Goal: Task Accomplishment & Management: Manage account settings

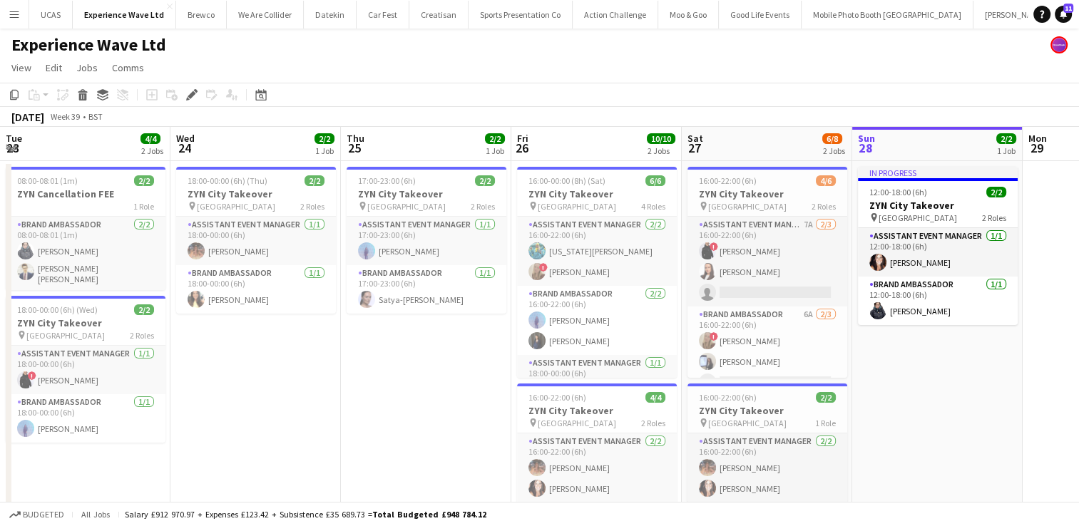
scroll to position [0, 491]
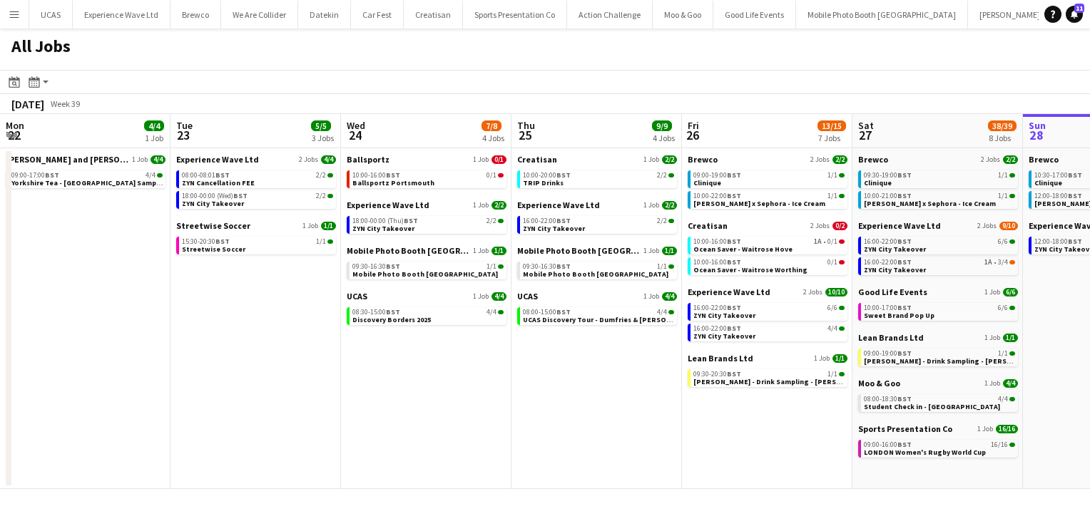
scroll to position [0, 580]
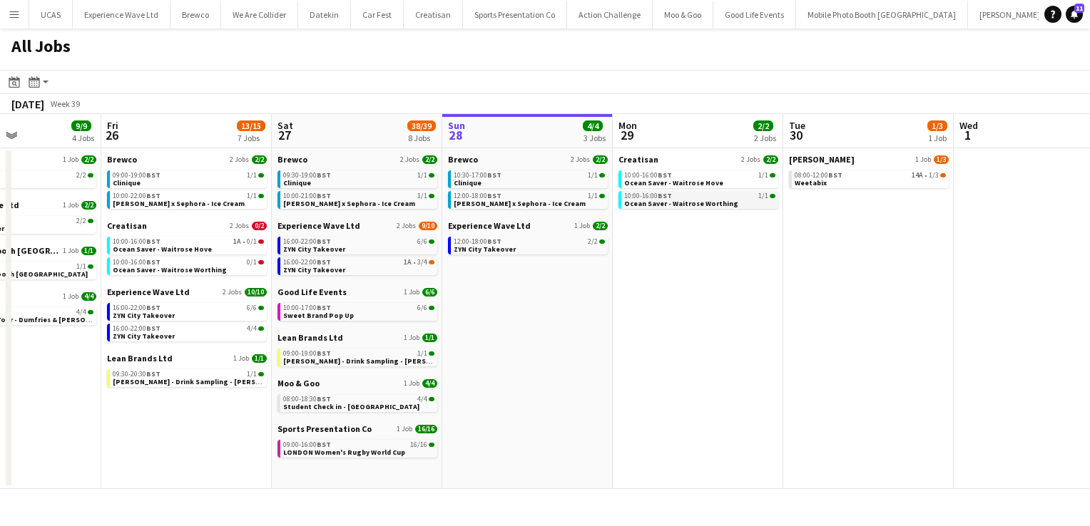
click at [676, 199] on span "Ocean Saver - Waitrose Worthing" at bounding box center [681, 203] width 114 height 9
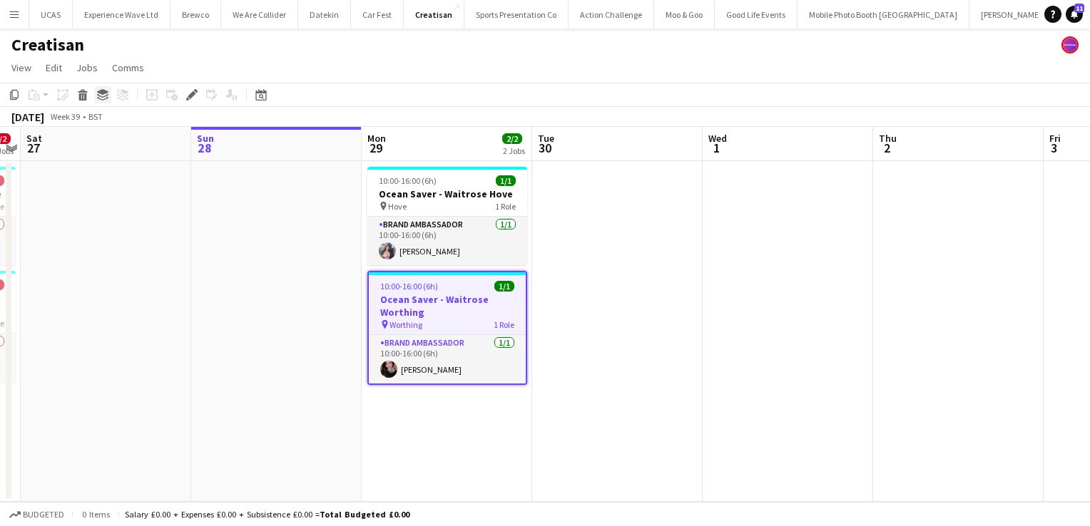
click at [103, 93] on icon at bounding box center [102, 92] width 11 height 6
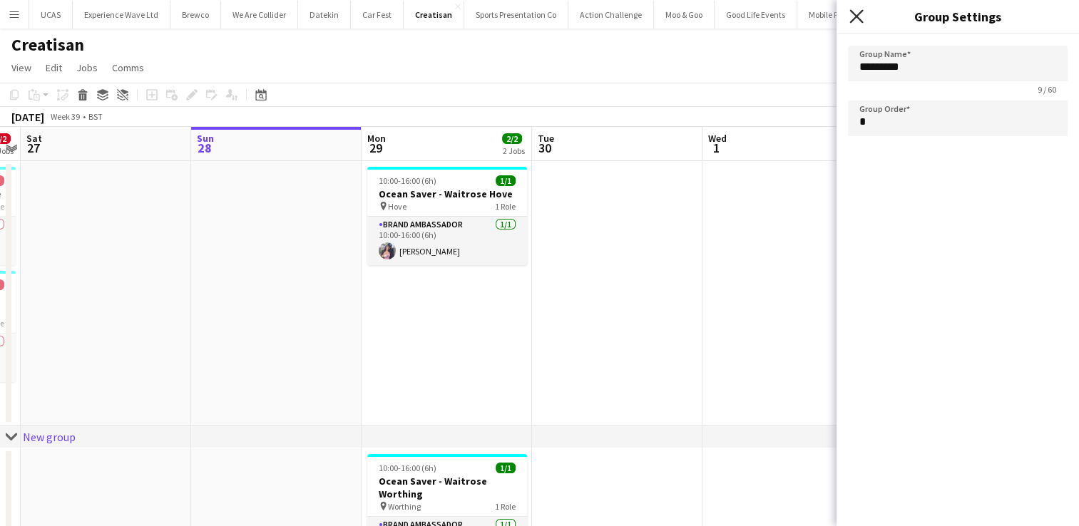
click at [853, 21] on icon at bounding box center [856, 16] width 14 height 14
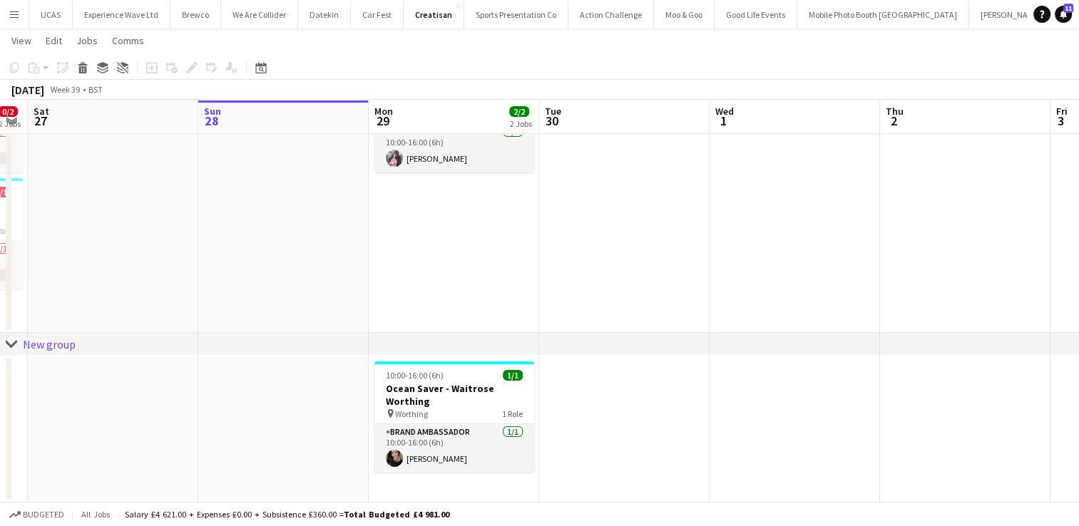
scroll to position [0, 492]
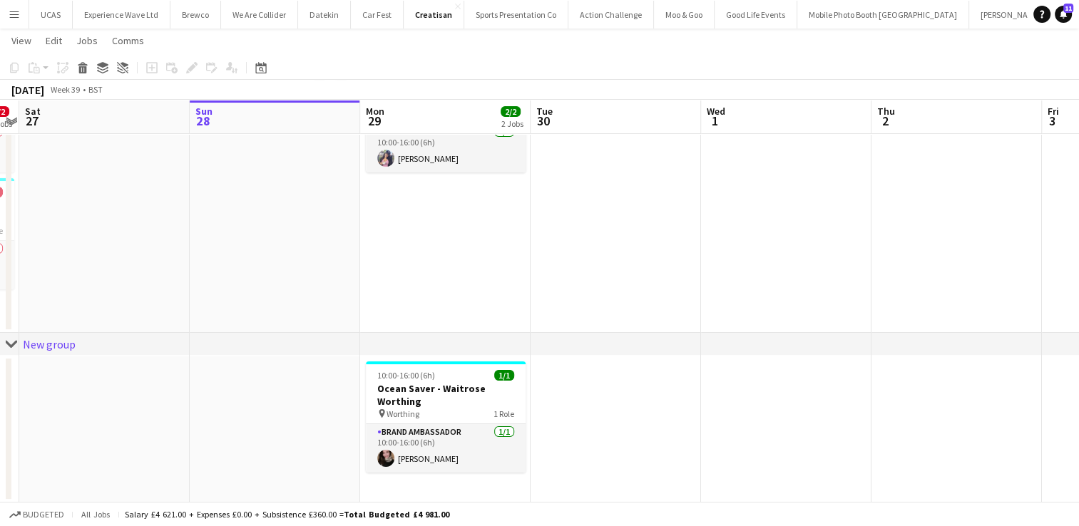
drag, startPoint x: 439, startPoint y: 409, endPoint x: 438, endPoint y: 249, distance: 160.5
click at [438, 249] on app-calendar-viewport "Wed 24 Thu 25 2/2 1 Job Fri 26 0/2 2 Jobs Sat 27 Sun 28 Mon 29 2/2 2 Jobs Tue 3…" at bounding box center [539, 233] width 1079 height 538
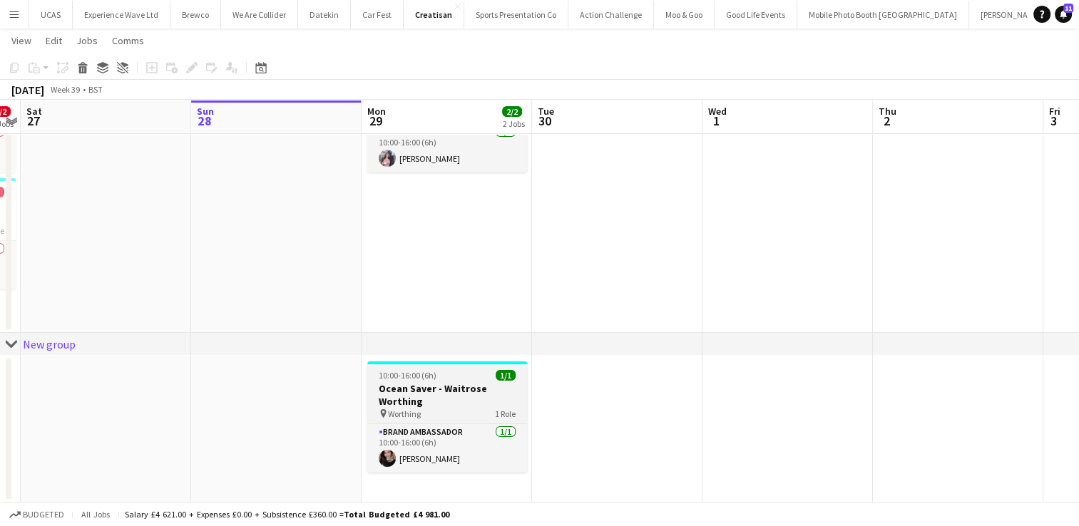
drag, startPoint x: 469, startPoint y: 411, endPoint x: 419, endPoint y: 386, distance: 56.1
click at [419, 386] on h3 "Ocean Saver - Waitrose Worthing" at bounding box center [447, 395] width 160 height 26
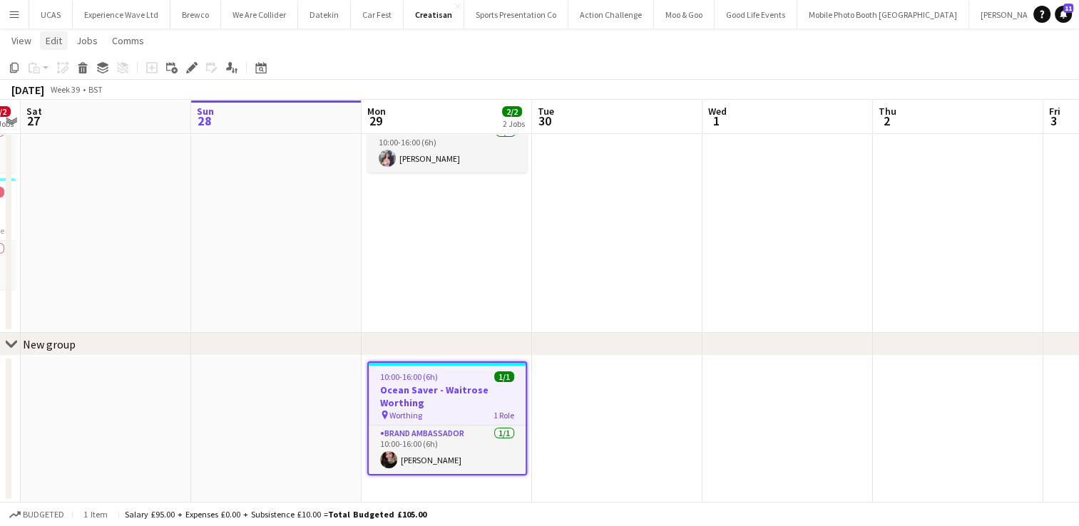
click at [46, 48] on link "Edit" at bounding box center [54, 40] width 28 height 19
click at [57, 71] on span "Copy Ctrl+C" at bounding box center [76, 71] width 48 height 13
click at [605, 204] on app-date-cell at bounding box center [617, 200] width 170 height 265
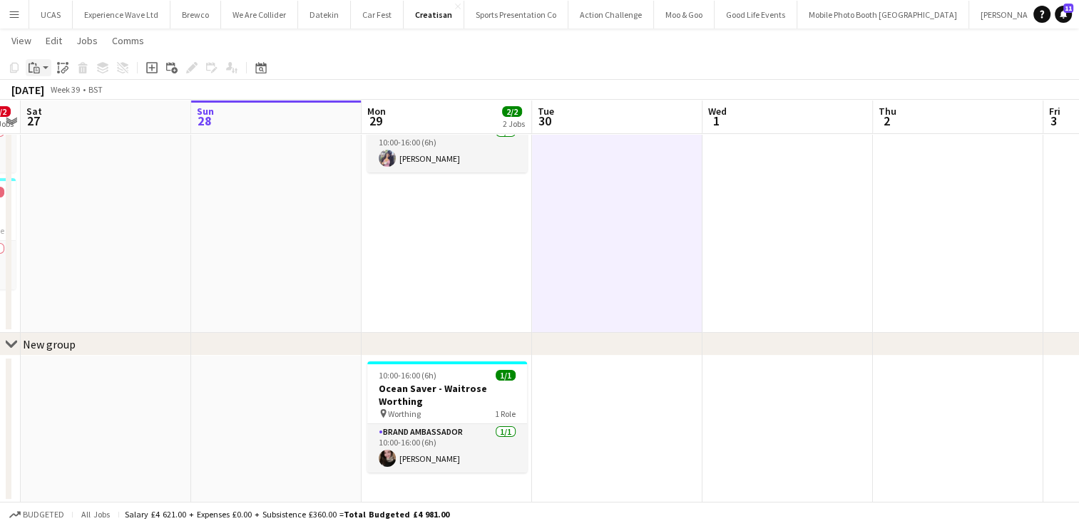
drag, startPoint x: 605, startPoint y: 204, endPoint x: 38, endPoint y: 67, distance: 583.9
click at [38, 67] on icon at bounding box center [37, 70] width 6 height 6
click at [50, 119] on link "Paste with crew Ctrl+Shift+V" at bounding box center [105, 119] width 134 height 13
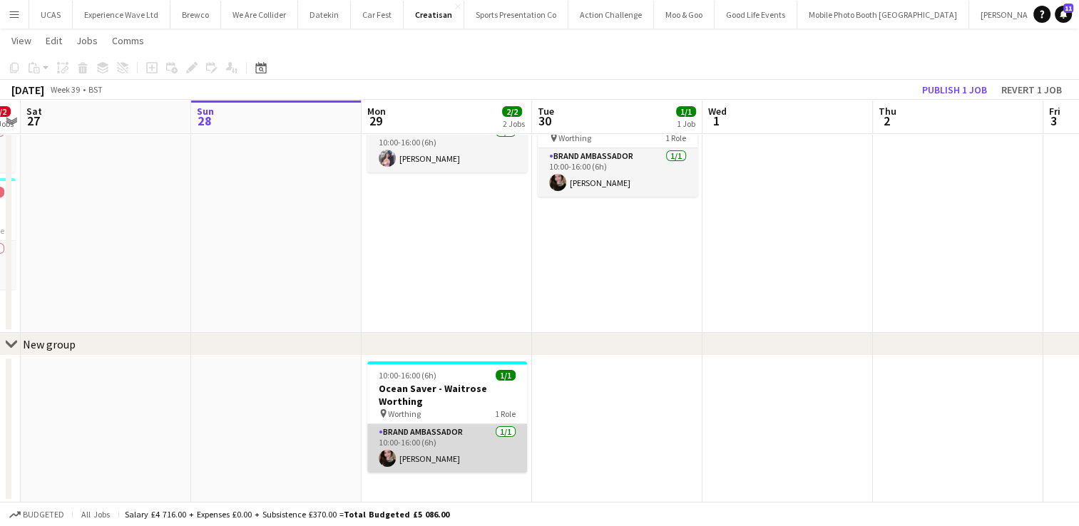
click at [449, 434] on app-card-role "Brand Ambassador 1/1 10:00-16:00 (6h) Grace Collett" at bounding box center [447, 448] width 160 height 48
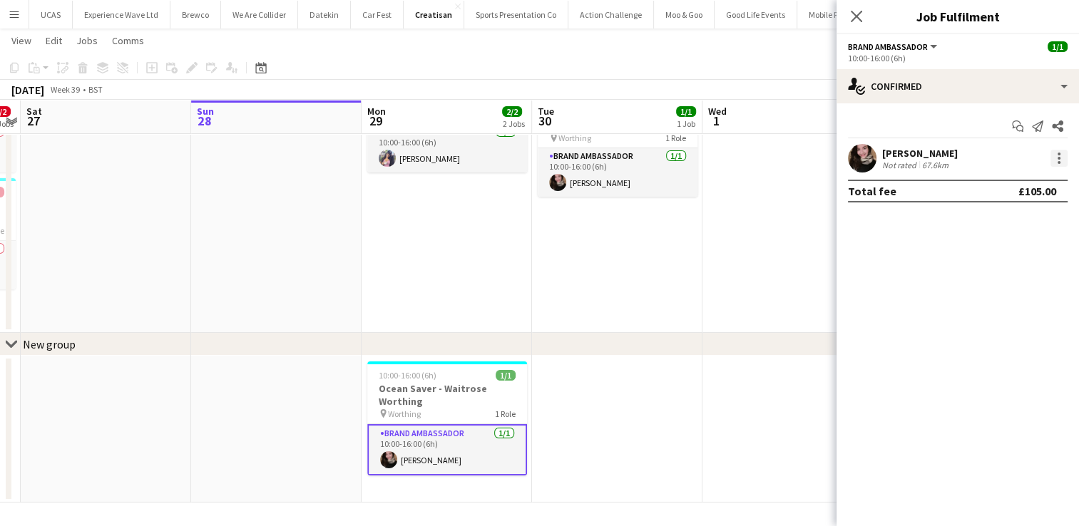
click at [1058, 158] on div at bounding box center [1059, 158] width 3 height 3
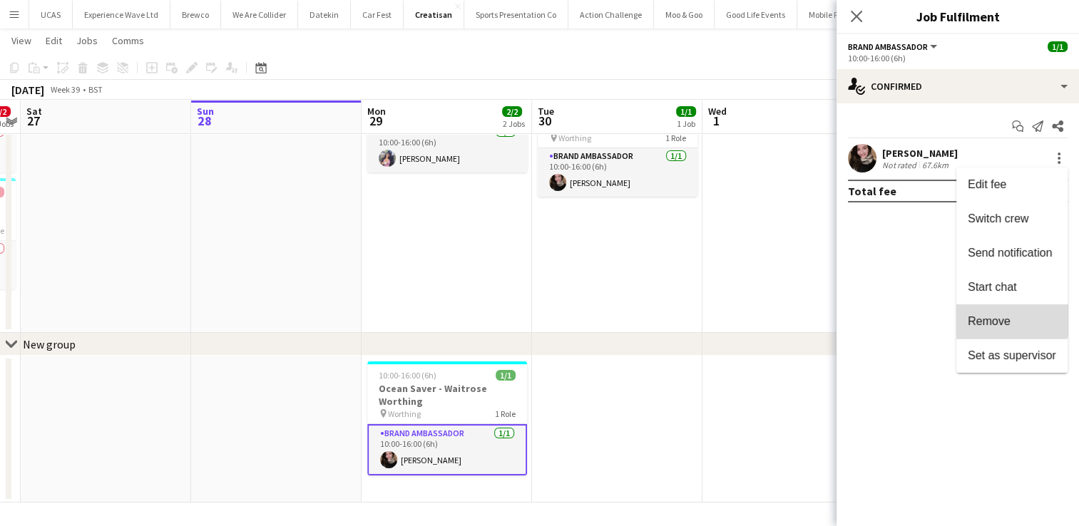
click at [992, 312] on button "Remove" at bounding box center [1011, 321] width 111 height 34
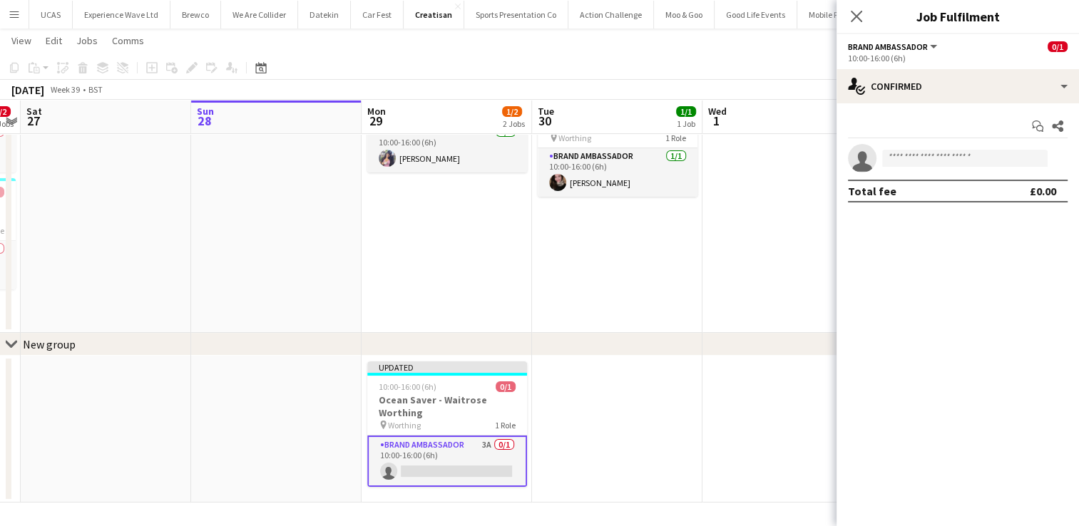
click at [639, 289] on app-date-cell "Draft 10:00-16:00 (6h) 1/1 Ocean Saver - Waitrose Worthing pin Worthing 1 Role …" at bounding box center [617, 200] width 170 height 265
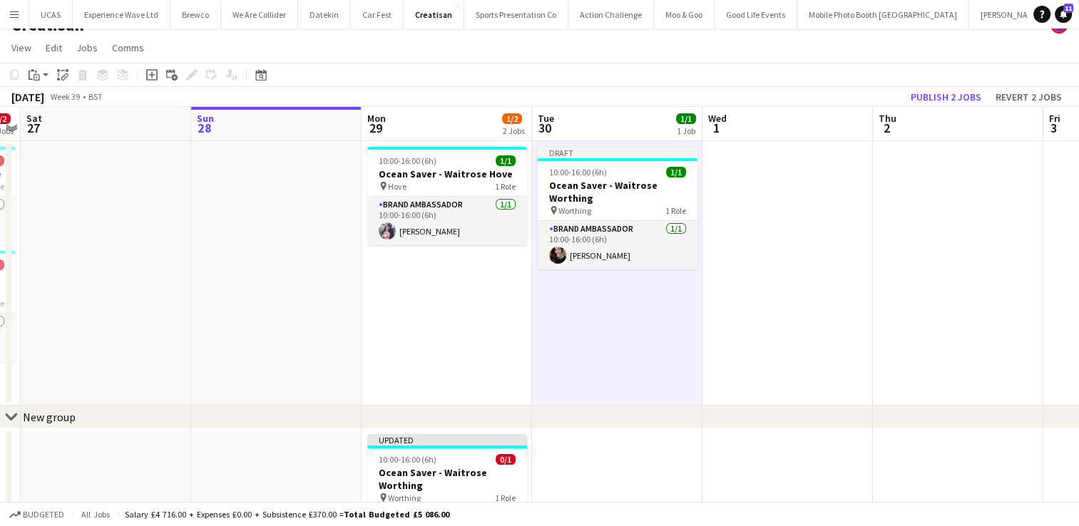
scroll to position [20, 0]
click at [930, 103] on button "Publish 2 jobs" at bounding box center [946, 97] width 82 height 19
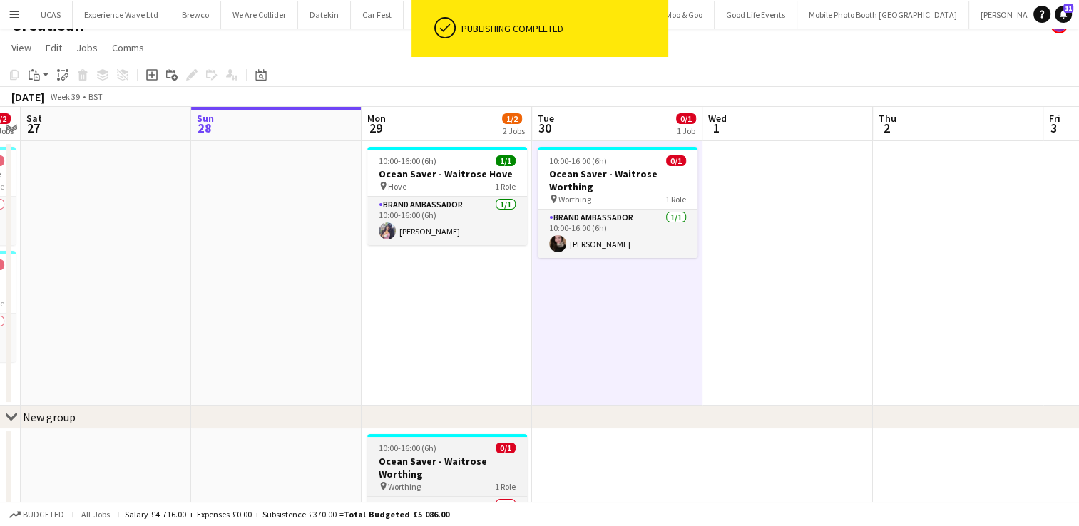
scroll to position [0, 490]
click at [413, 452] on span "10:00-16:00 (6h)" at bounding box center [408, 448] width 58 height 11
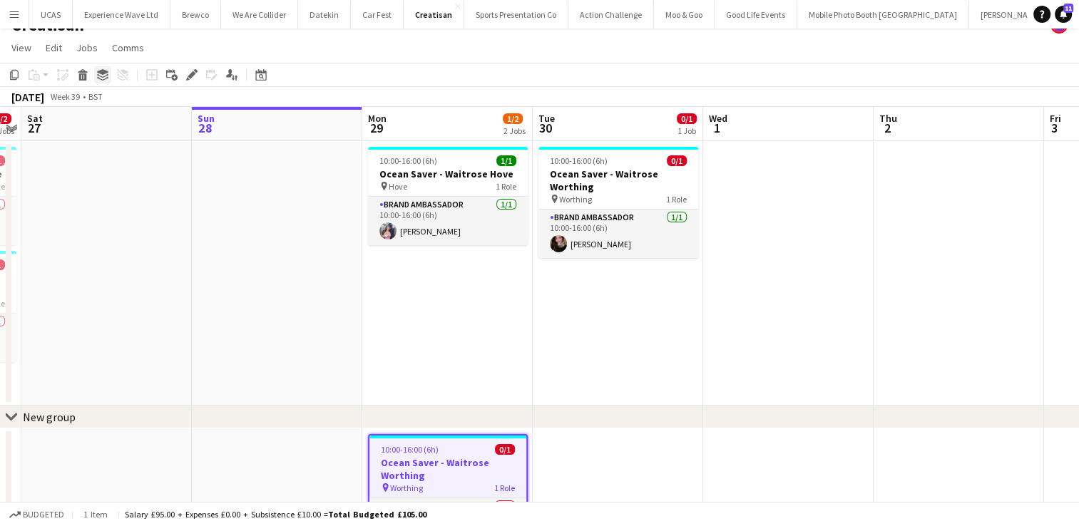
click at [106, 73] on icon at bounding box center [102, 72] width 11 height 6
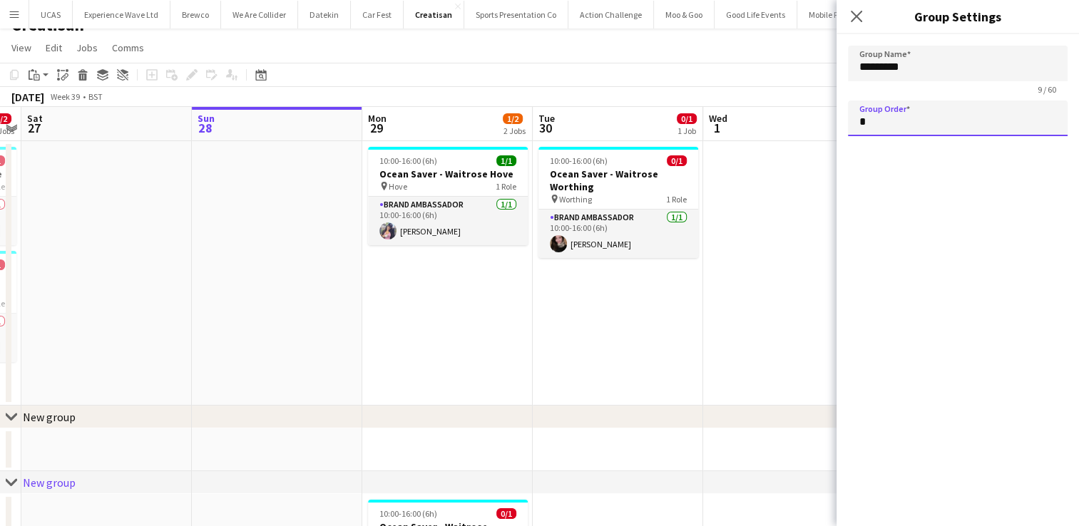
drag, startPoint x: 896, startPoint y: 125, endPoint x: 826, endPoint y: 123, distance: 69.9
click at [826, 123] on body "Menu Boards Boards Boards All jobs Status Workforce Workforce My Workforce Recr…" at bounding box center [539, 322] width 1079 height 685
click at [861, 16] on icon "Close pop-in" at bounding box center [856, 16] width 14 height 14
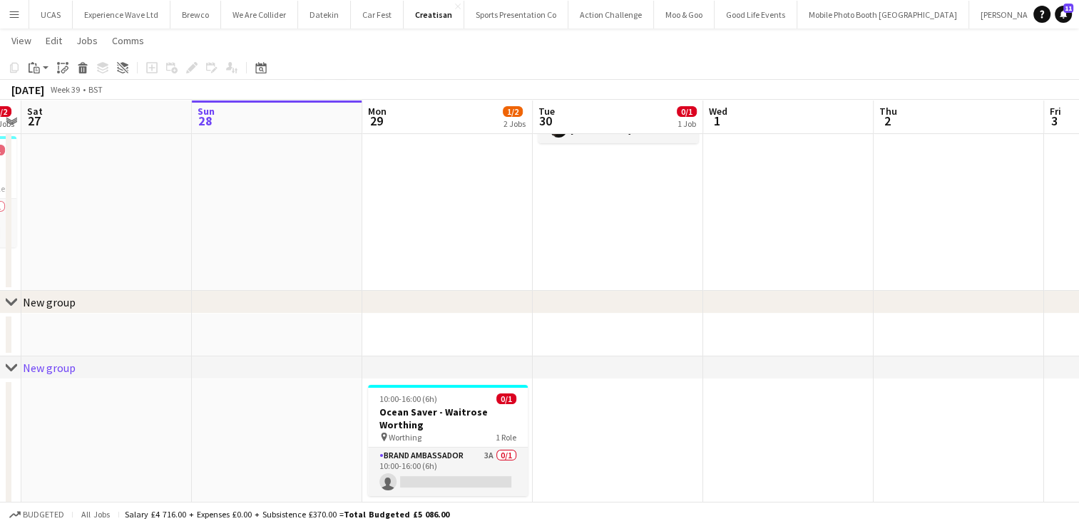
scroll to position [134, 0]
click at [426, 409] on h3 "Ocean Saver - Waitrose Worthing" at bounding box center [448, 418] width 160 height 26
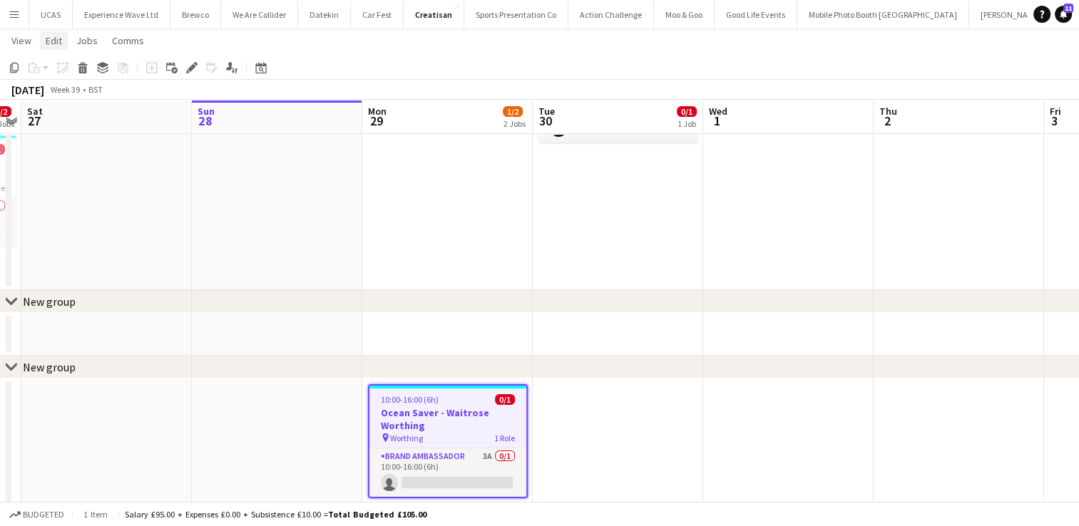
click at [51, 42] on span "Edit" at bounding box center [54, 40] width 16 height 13
click at [294, 272] on app-date-cell at bounding box center [277, 158] width 170 height 265
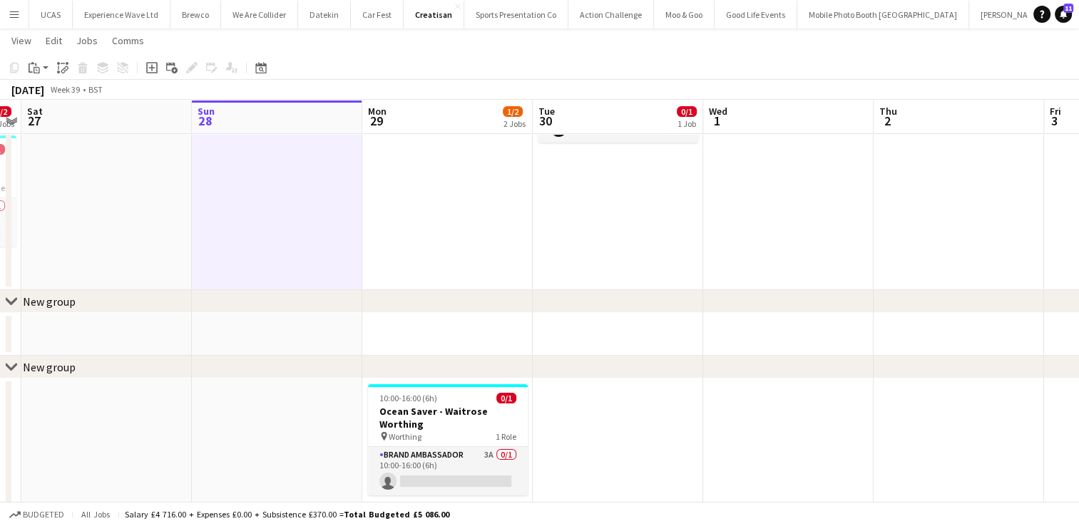
click at [396, 321] on app-date-cell at bounding box center [447, 334] width 170 height 43
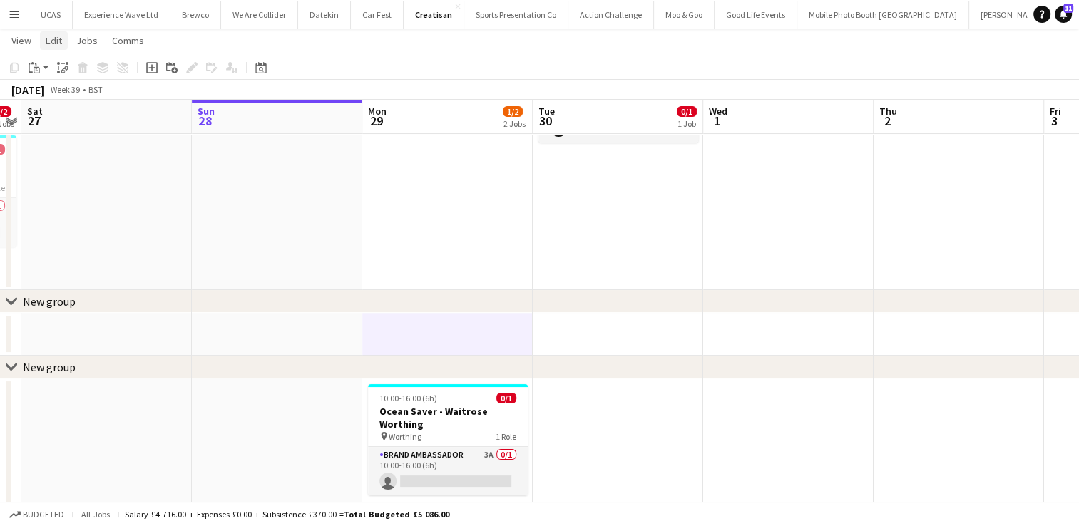
click at [57, 42] on span "Edit" at bounding box center [54, 40] width 16 height 13
click at [278, 81] on div "September 2025 Week 39 • BST" at bounding box center [539, 90] width 1079 height 20
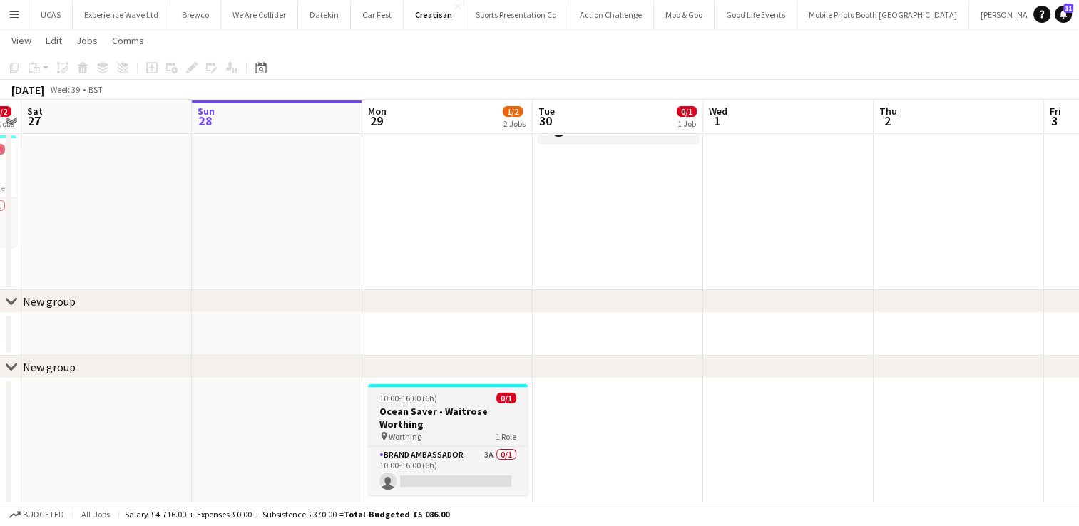
click at [431, 392] on app-job-card "10:00-16:00 (6h) 0/1 Ocean Saver - Waitrose Worthing pin Worthing 1 Role Brand …" at bounding box center [448, 439] width 160 height 111
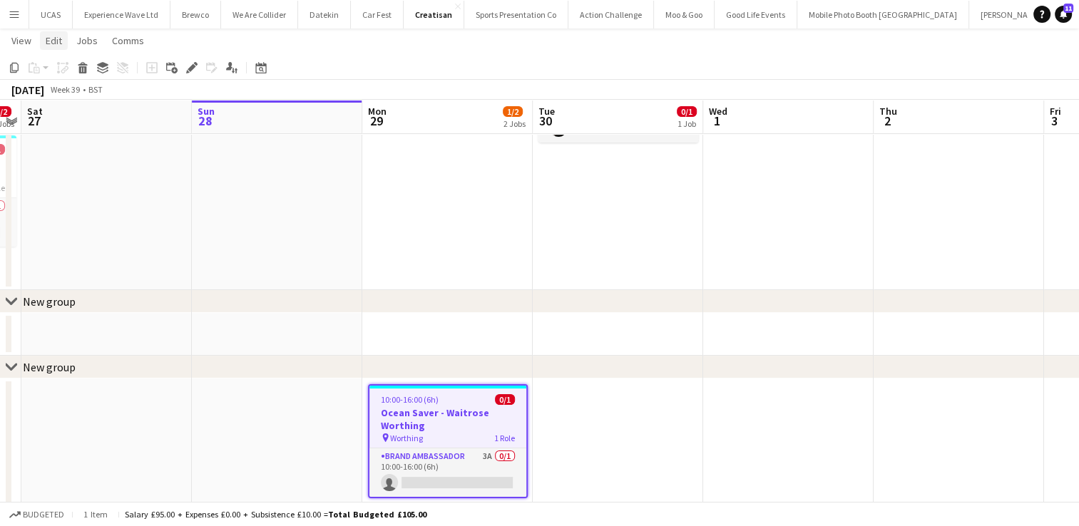
click at [63, 43] on link "Edit" at bounding box center [54, 40] width 28 height 19
click at [434, 329] on app-date-cell at bounding box center [447, 334] width 170 height 43
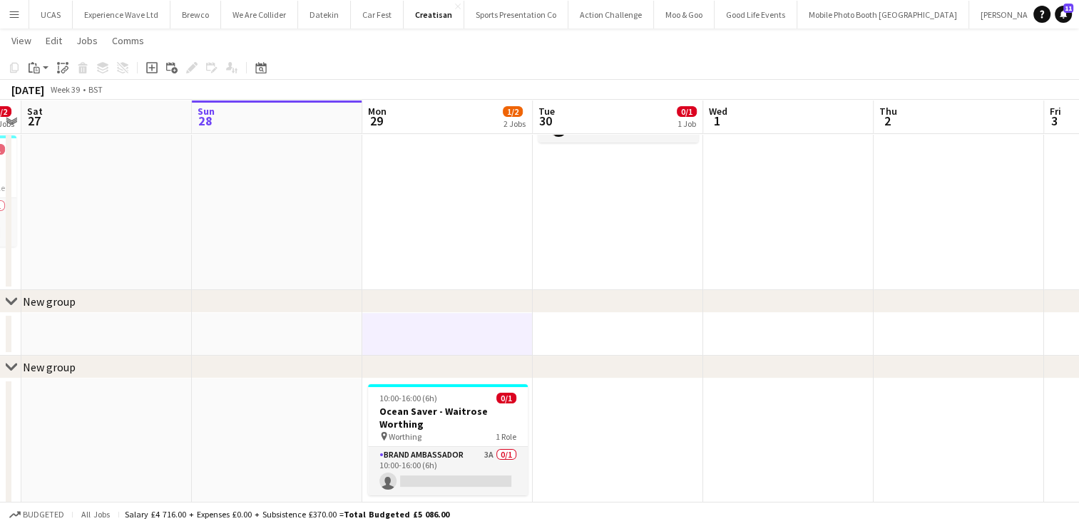
click at [418, 200] on app-date-cell "10:00-16:00 (6h) 1/1 Ocean Saver - Waitrose Hove pin Hove 1 Role Brand Ambassad…" at bounding box center [447, 158] width 170 height 265
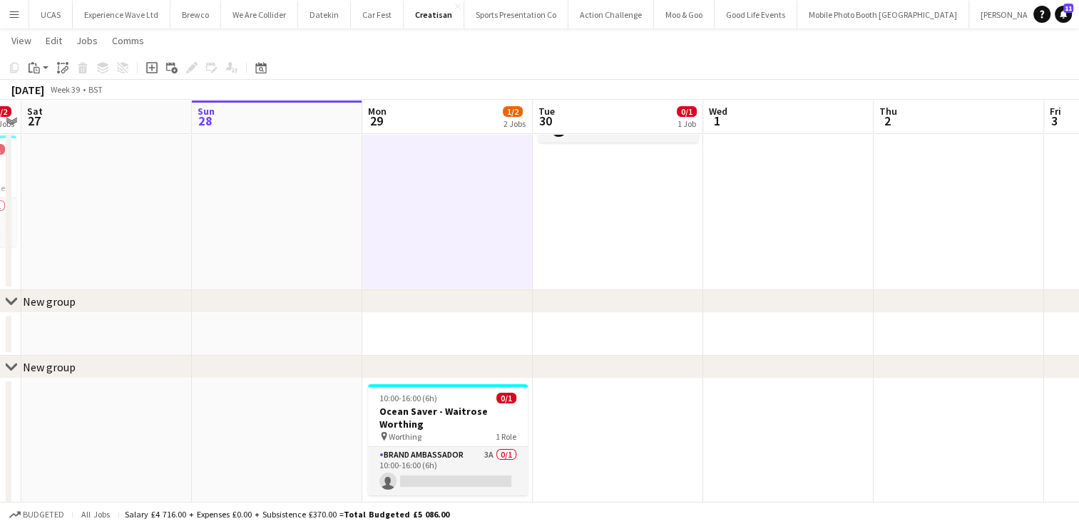
click at [431, 110] on app-board-header-date "Mon 29 1/2 2 Jobs" at bounding box center [447, 117] width 170 height 34
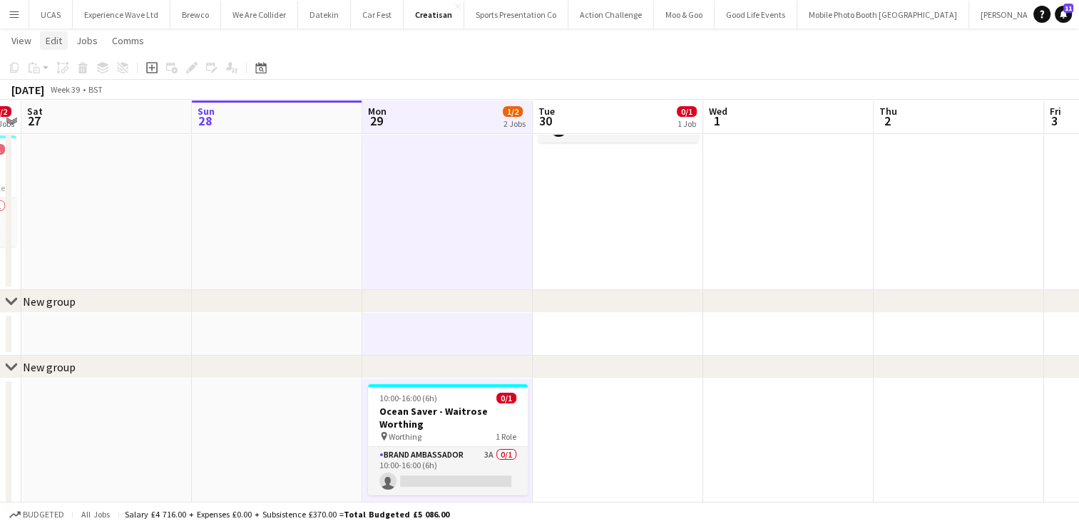
click at [51, 39] on span "Edit" at bounding box center [54, 40] width 16 height 13
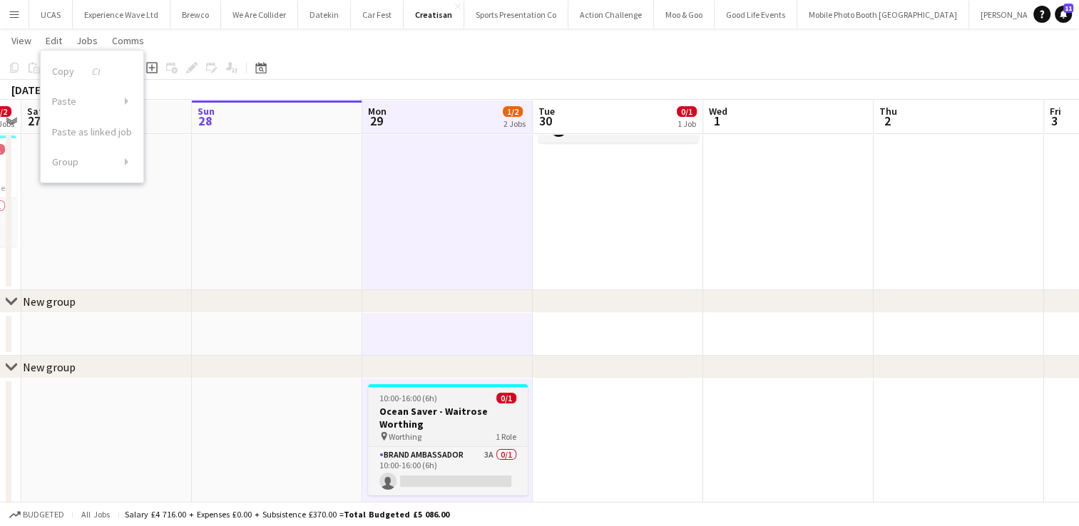
click at [454, 411] on h3 "Ocean Saver - Waitrose Worthing" at bounding box center [448, 418] width 160 height 26
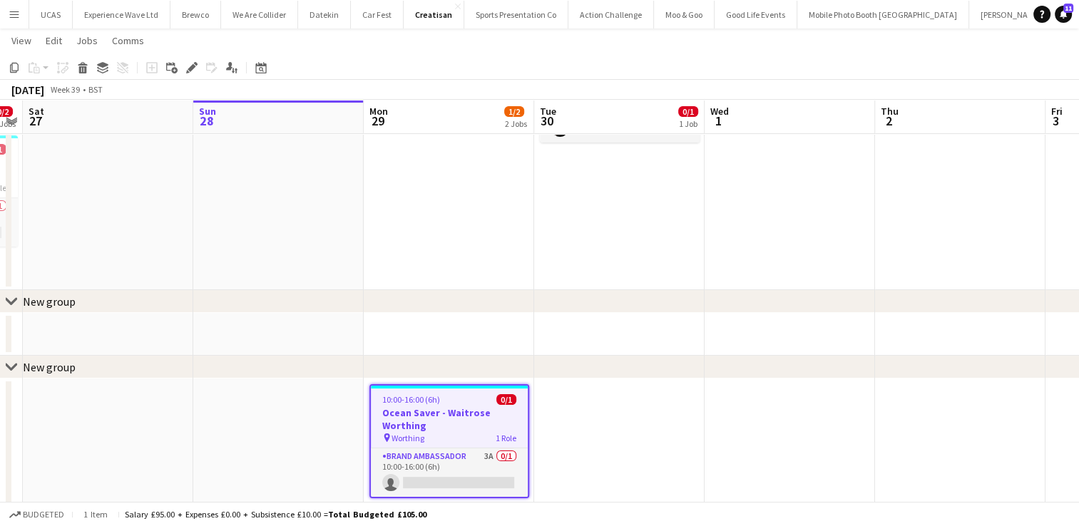
scroll to position [0, 493]
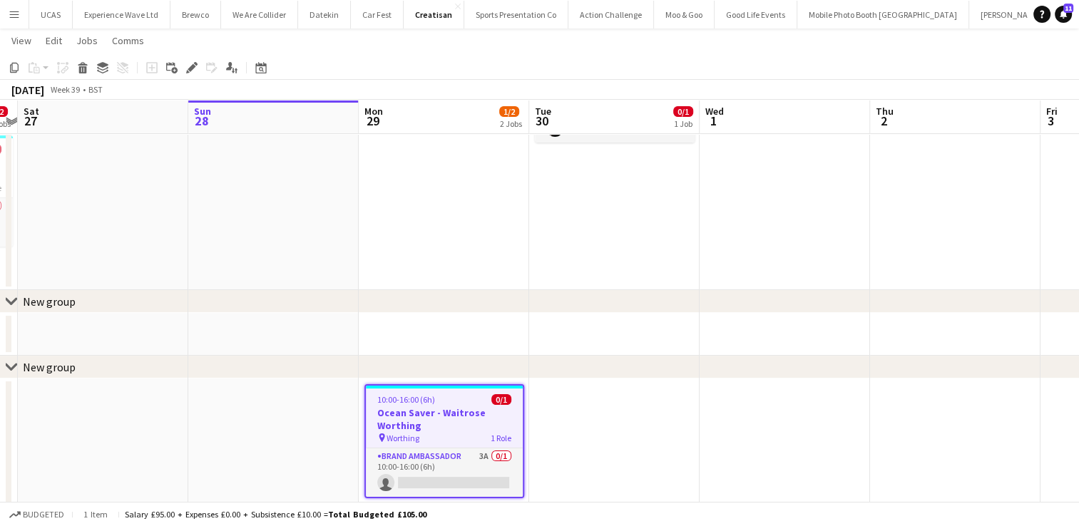
drag, startPoint x: 455, startPoint y: 411, endPoint x: 451, endPoint y: 213, distance: 199.0
drag, startPoint x: 451, startPoint y: 213, endPoint x: 9, endPoint y: 367, distance: 468.9
click at [9, 367] on icon at bounding box center [11, 367] width 11 height 6
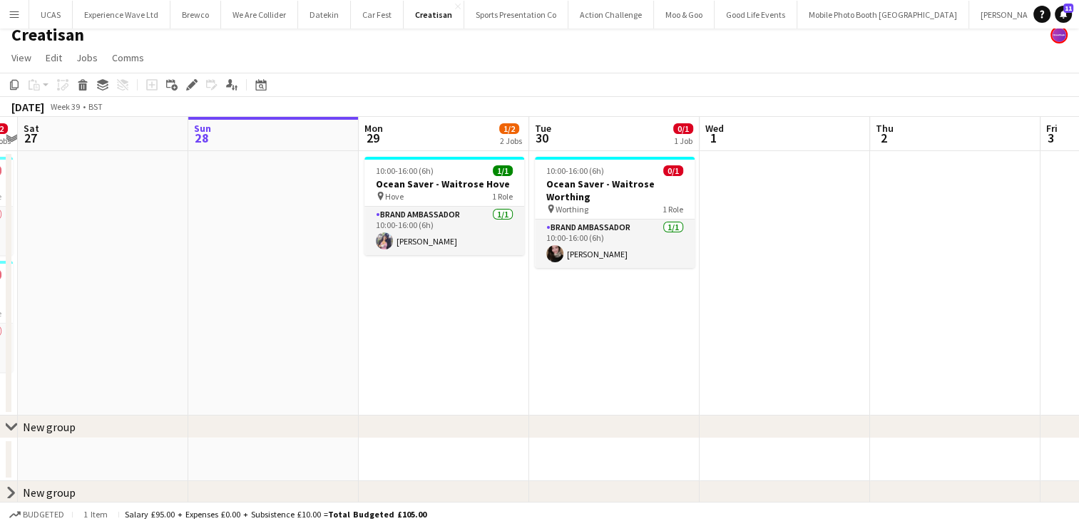
click at [14, 489] on icon "chevron-right" at bounding box center [11, 492] width 11 height 11
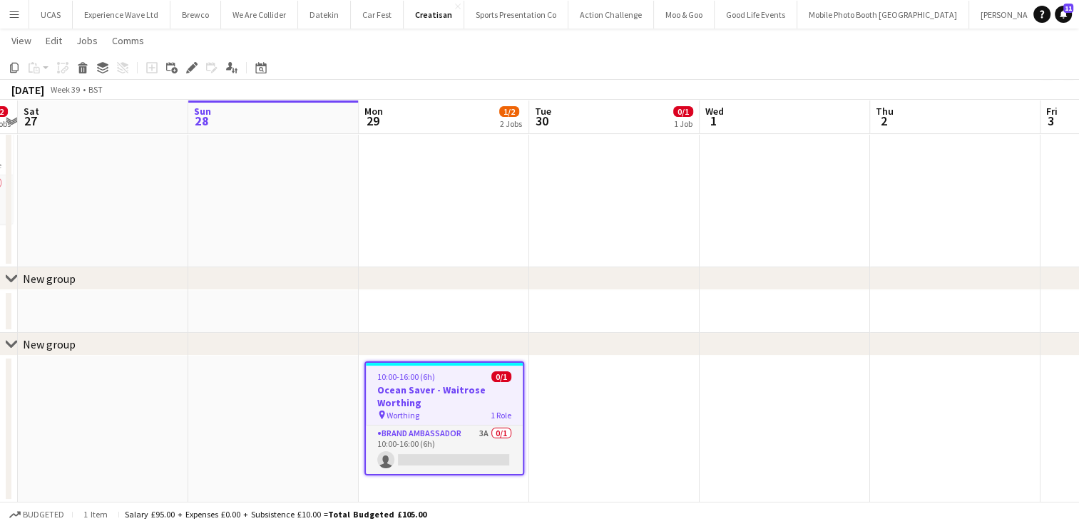
scroll to position [0, 0]
